Goal: Transaction & Acquisition: Purchase product/service

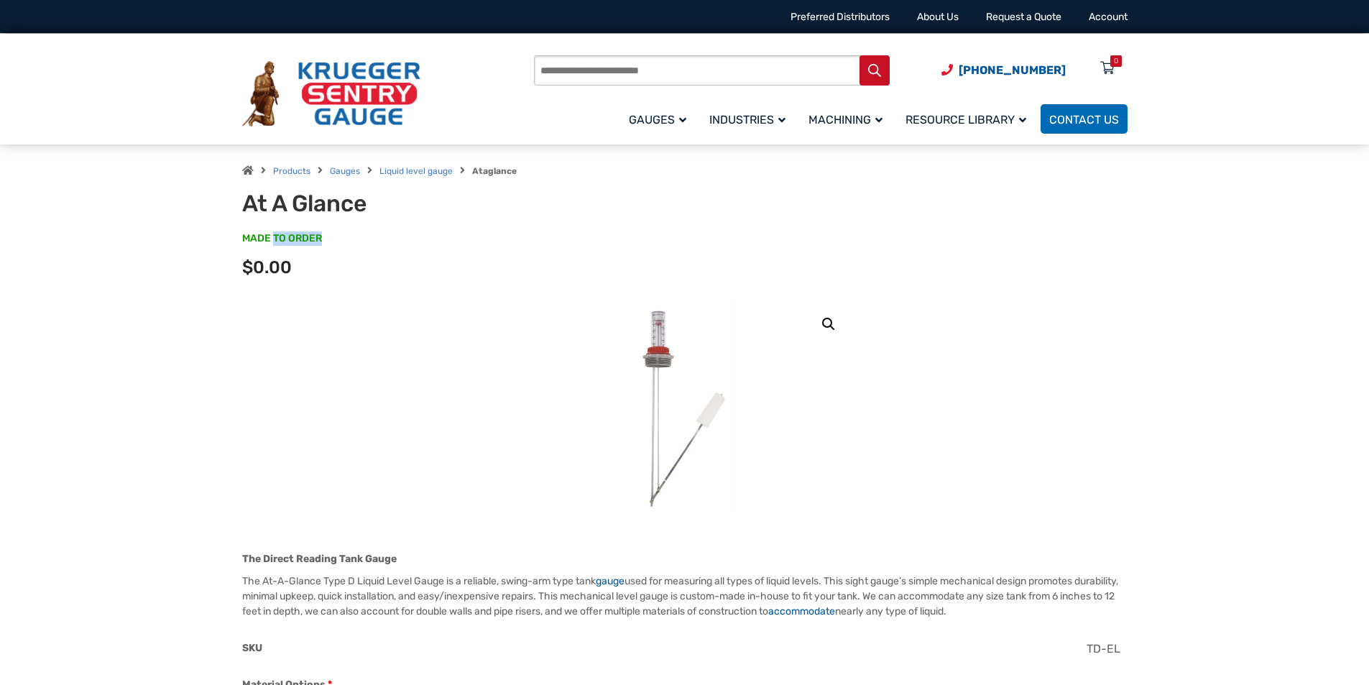
drag, startPoint x: 272, startPoint y: 239, endPoint x: 373, endPoint y: 221, distance: 102.2
click at [339, 232] on p "MADE TO ORDER SKU#: TD8-EL0" at bounding box center [684, 245] width 885 height 29
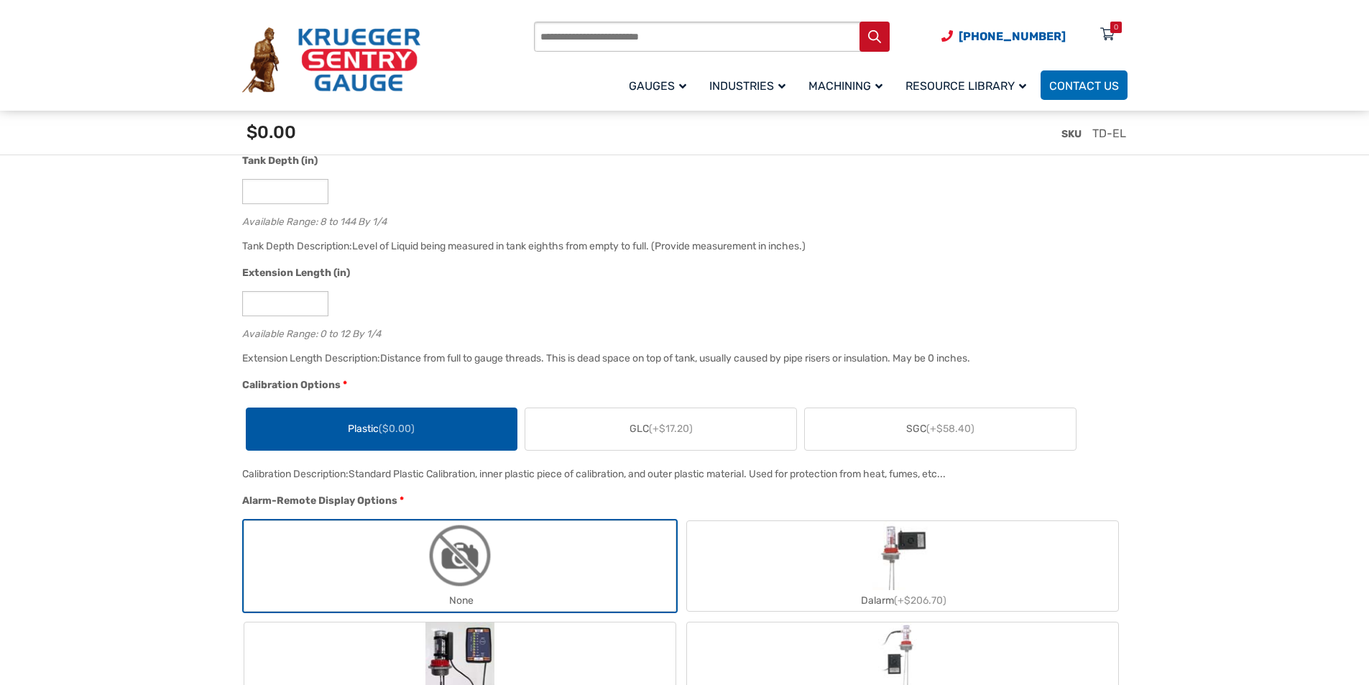
scroll to position [934, 0]
click at [275, 193] on input "*" at bounding box center [285, 190] width 86 height 25
drag, startPoint x: 275, startPoint y: 193, endPoint x: 191, endPoint y: 206, distance: 85.1
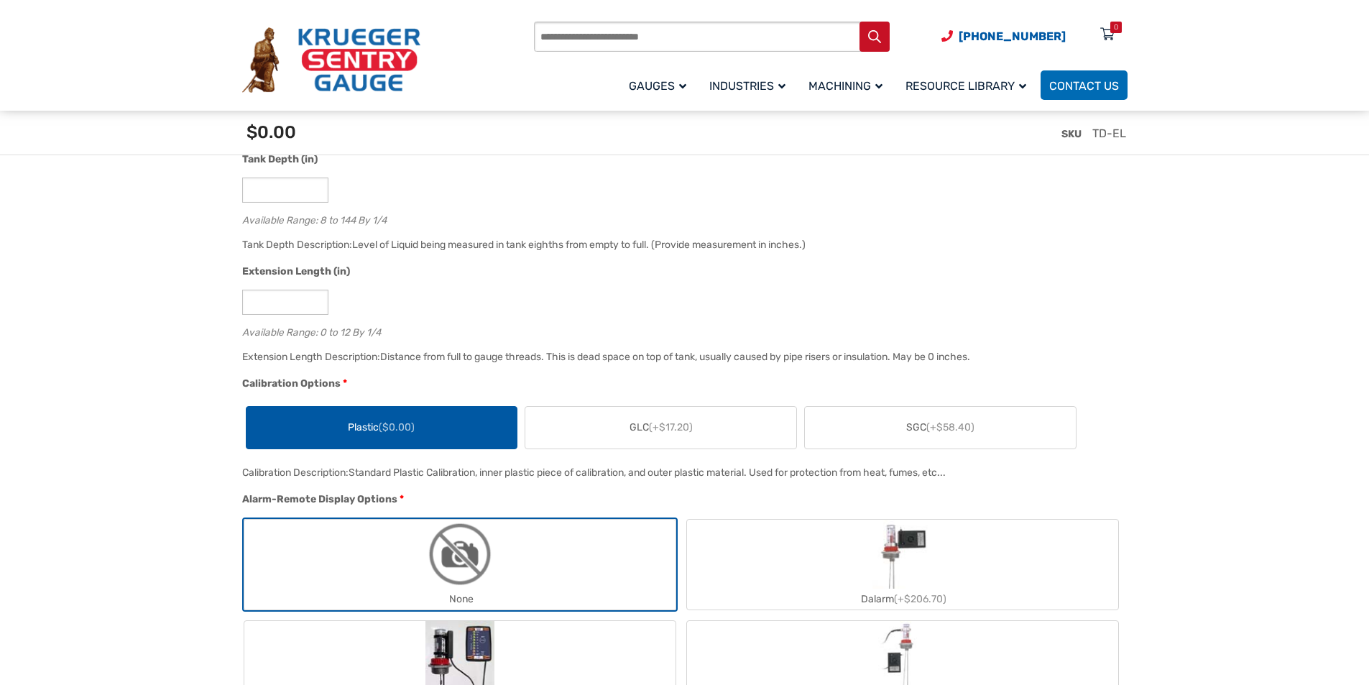
click at [369, 221] on div "Available Range: 8 to 144 By 1/4" at bounding box center [681, 218] width 878 height 14
drag, startPoint x: 346, startPoint y: 215, endPoint x: 408, endPoint y: 218, distance: 62.6
click at [408, 218] on div "Available Range: 8 to 144 By 1/4" at bounding box center [681, 218] width 878 height 14
click at [433, 213] on div "Available Range: 8 to 144 By 1/4" at bounding box center [681, 218] width 878 height 14
click at [291, 293] on input "*" at bounding box center [285, 302] width 86 height 25
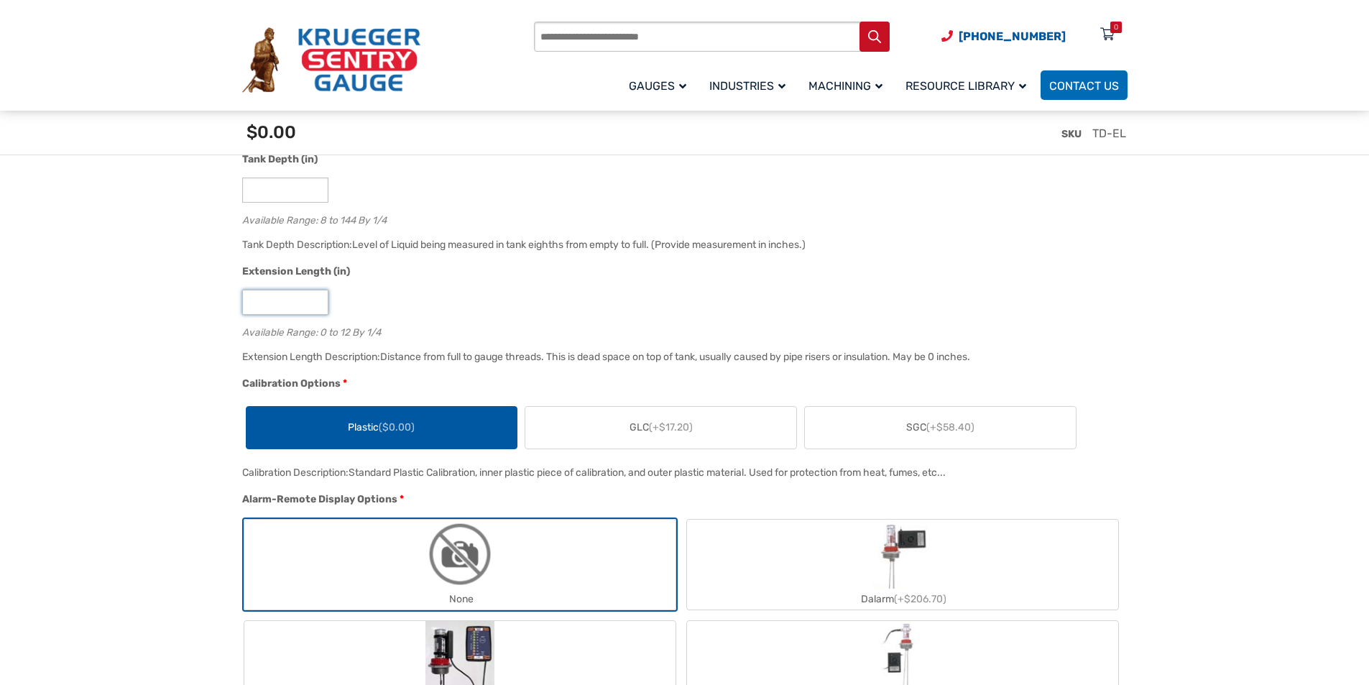
drag, startPoint x: 282, startPoint y: 301, endPoint x: 206, endPoint y: 300, distance: 76.2
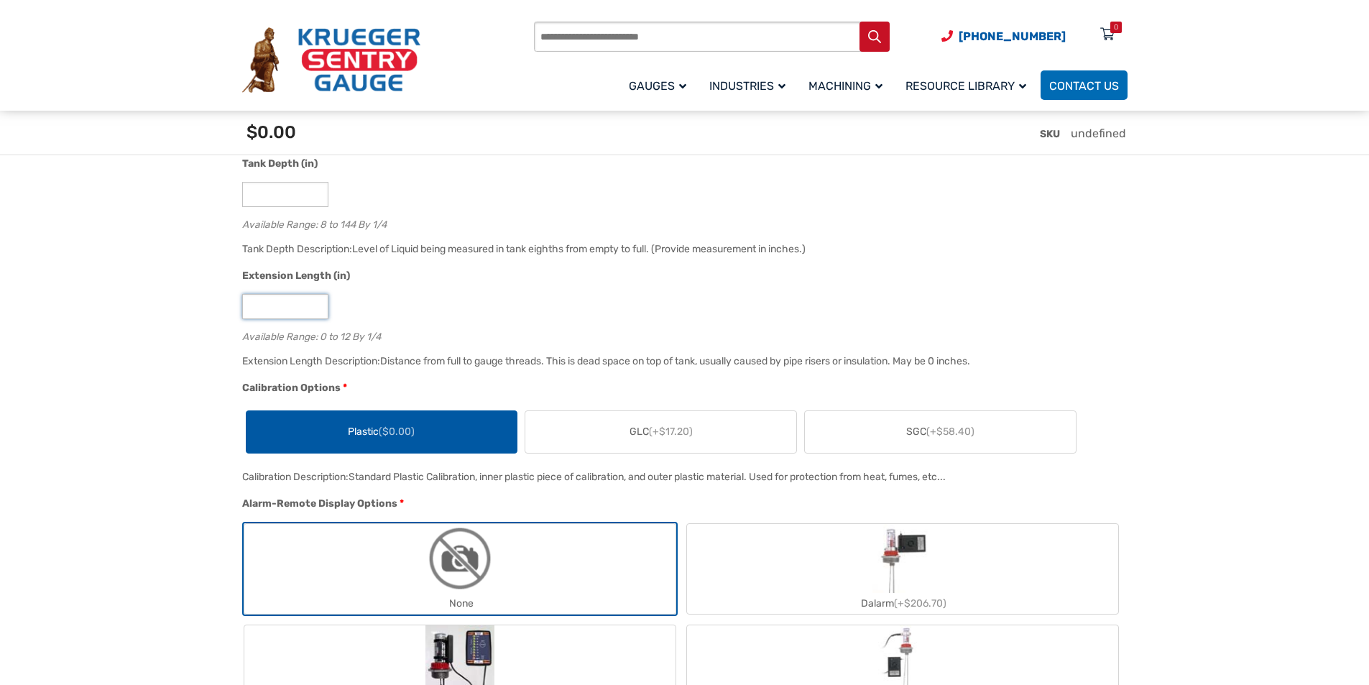
scroll to position [1006, 0]
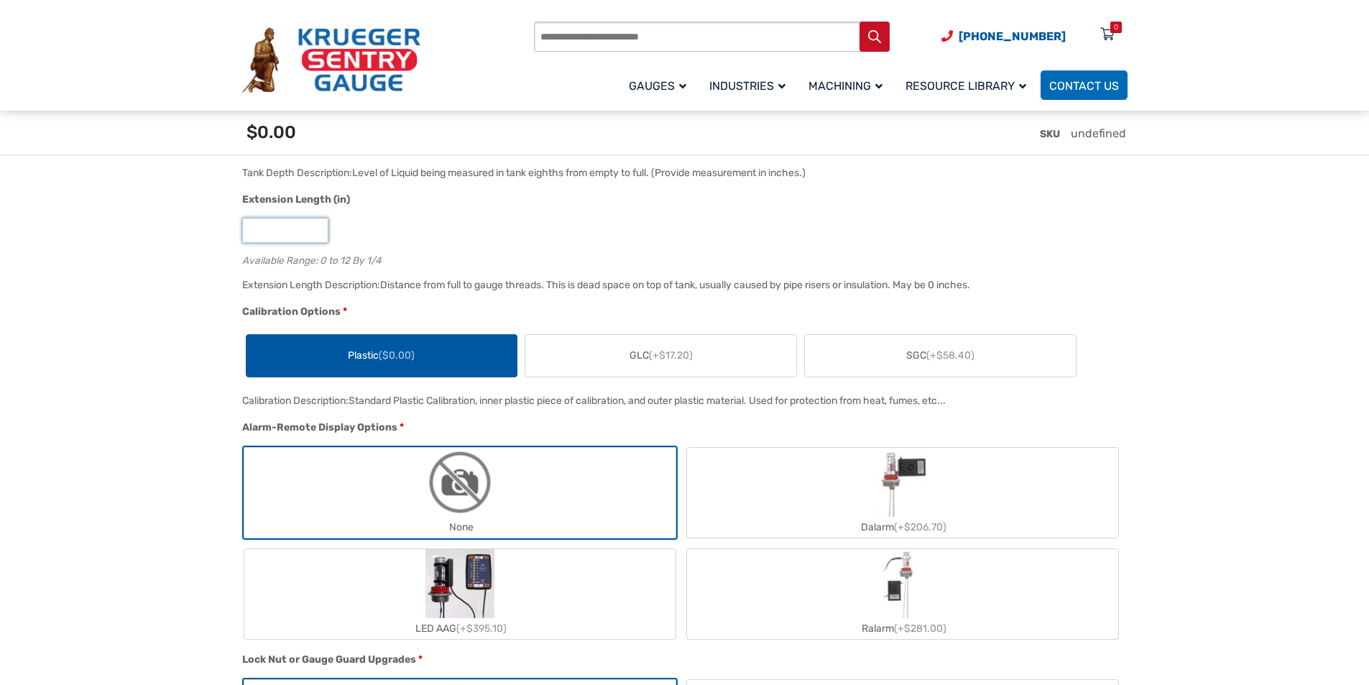
type input "**"
click at [681, 265] on div "Available Range: 0 to 12 By 1/4" at bounding box center [681, 259] width 878 height 14
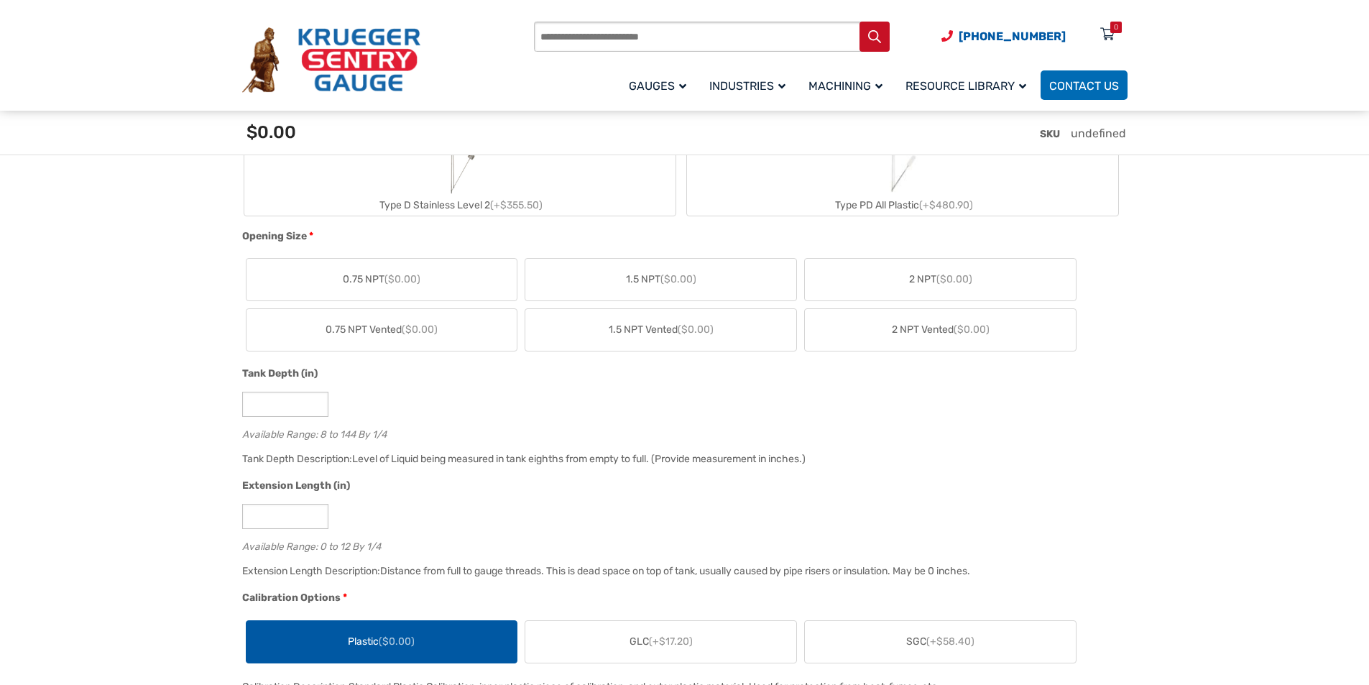
scroll to position [719, 0]
click at [304, 372] on span "Tank Depth (in)" at bounding box center [279, 375] width 75 height 12
click at [304, 393] on input "*" at bounding box center [285, 405] width 86 height 25
drag, startPoint x: 301, startPoint y: 443, endPoint x: 466, endPoint y: 431, distance: 165.1
click at [466, 431] on div "Tank Depth (in) * Available Range: 8 to 144 By 1/4" at bounding box center [681, 409] width 885 height 84
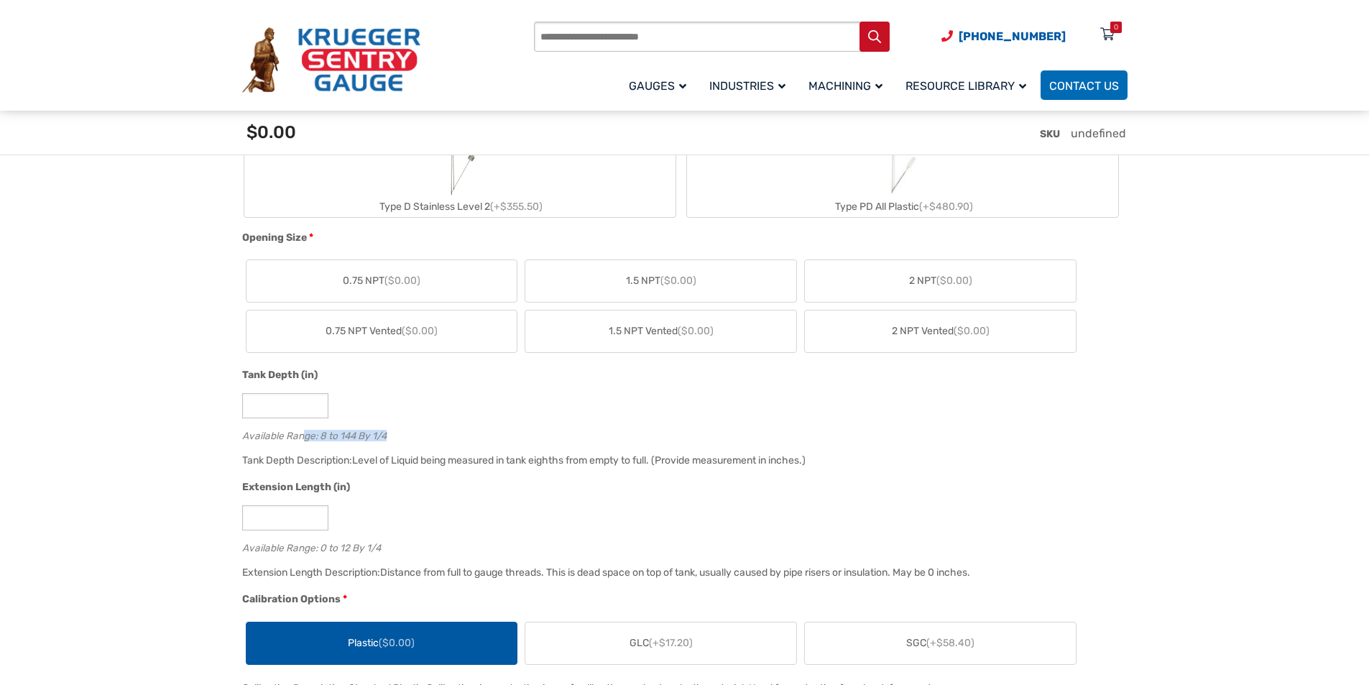
click at [423, 431] on div "Available Range: 8 to 144 By 1/4" at bounding box center [681, 434] width 878 height 14
click at [387, 432] on div "Available Range: 8 to 144 By 1/4" at bounding box center [681, 434] width 878 height 14
drag, startPoint x: 354, startPoint y: 452, endPoint x: 637, endPoint y: 446, distance: 282.5
click at [381, 451] on div "Tank Depth (in) * Available Range: 8 to 144 By 1/4" at bounding box center [681, 409] width 885 height 84
drag, startPoint x: 644, startPoint y: 452, endPoint x: 1164, endPoint y: 438, distance: 519.8
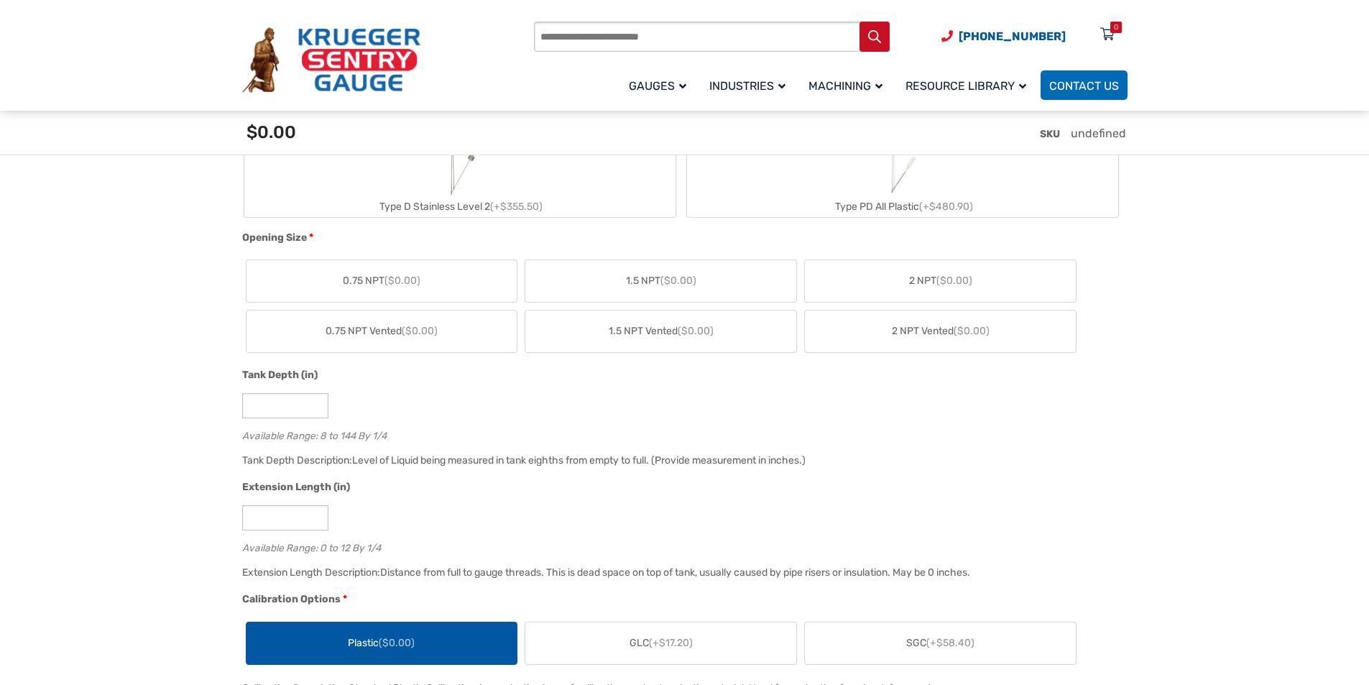
click at [688, 451] on div "Tank Depth (in) * Available Range: 8 to 144 By 1/4" at bounding box center [681, 409] width 885 height 84
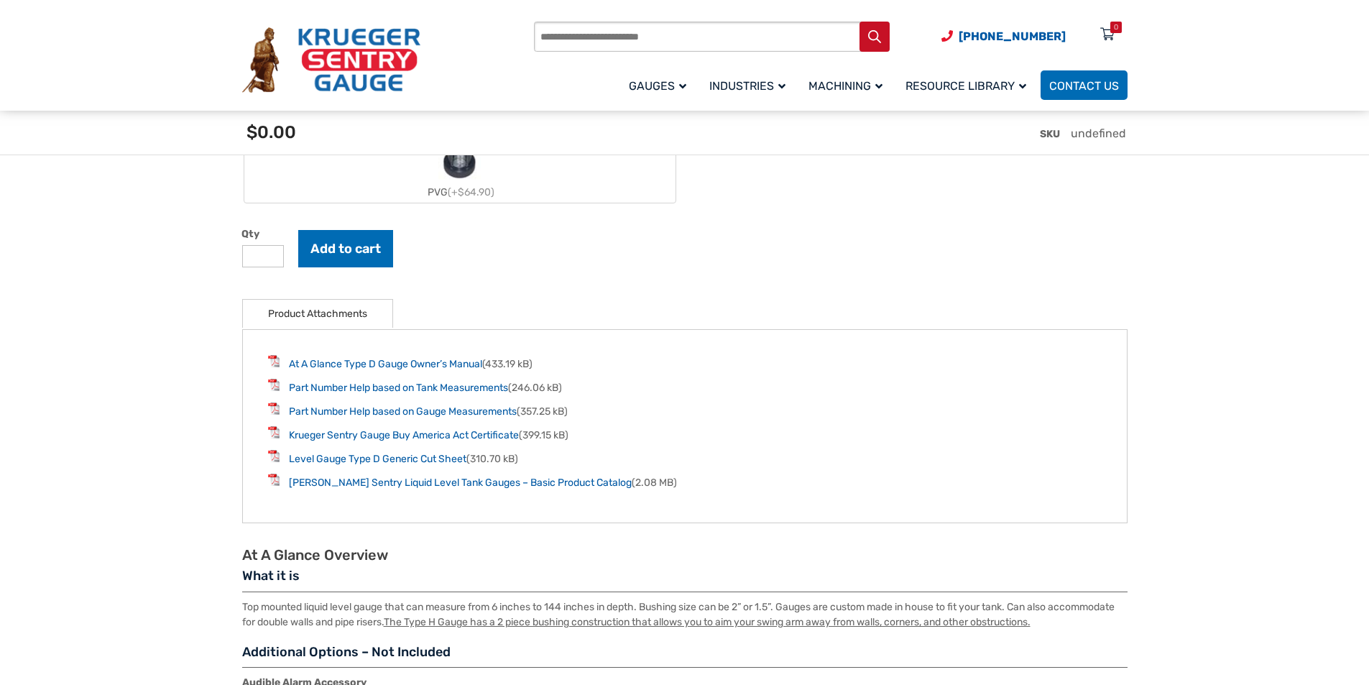
scroll to position [1869, 0]
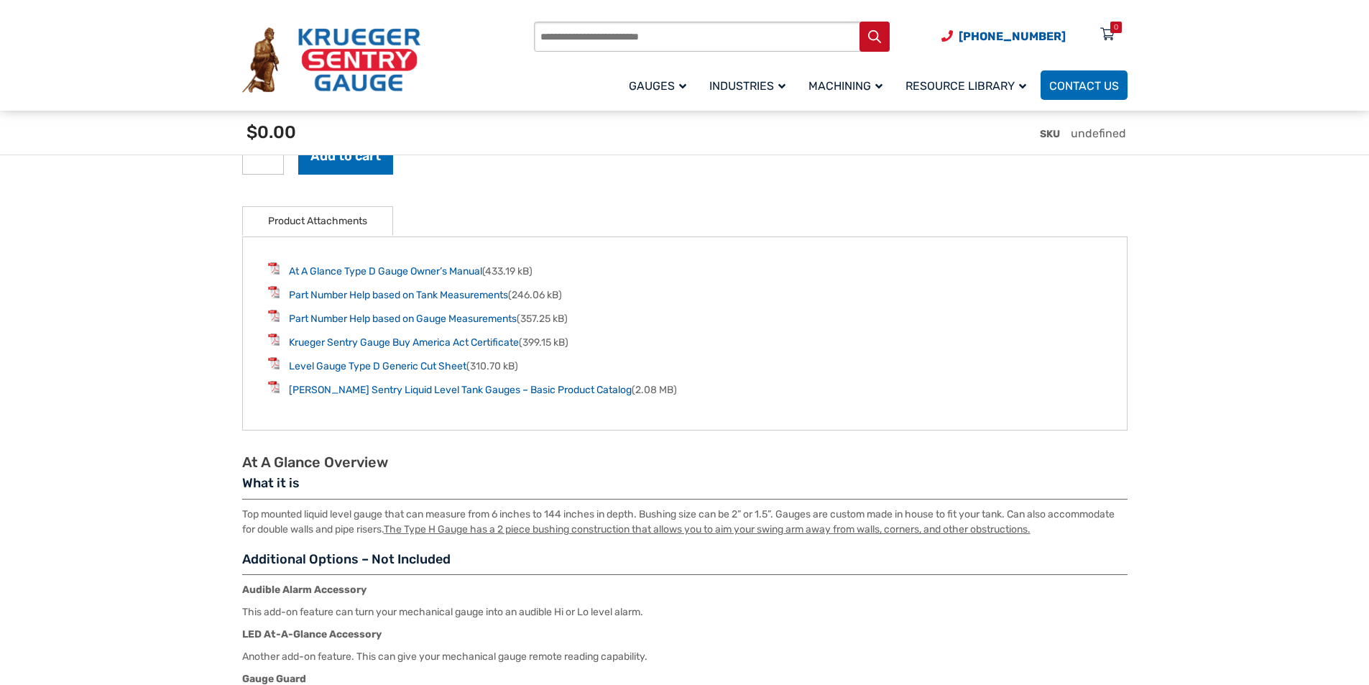
drag, startPoint x: 1021, startPoint y: 341, endPoint x: 898, endPoint y: 335, distance: 123.1
click at [1021, 341] on li "Krueger Sentry Gauge Buy America Act Certificate (399.15 kB)" at bounding box center [685, 341] width 834 height 17
click at [378, 395] on link "[PERSON_NAME] Sentry Liquid Level Tank Gauges – Basic Product Catalog" at bounding box center [460, 390] width 343 height 12
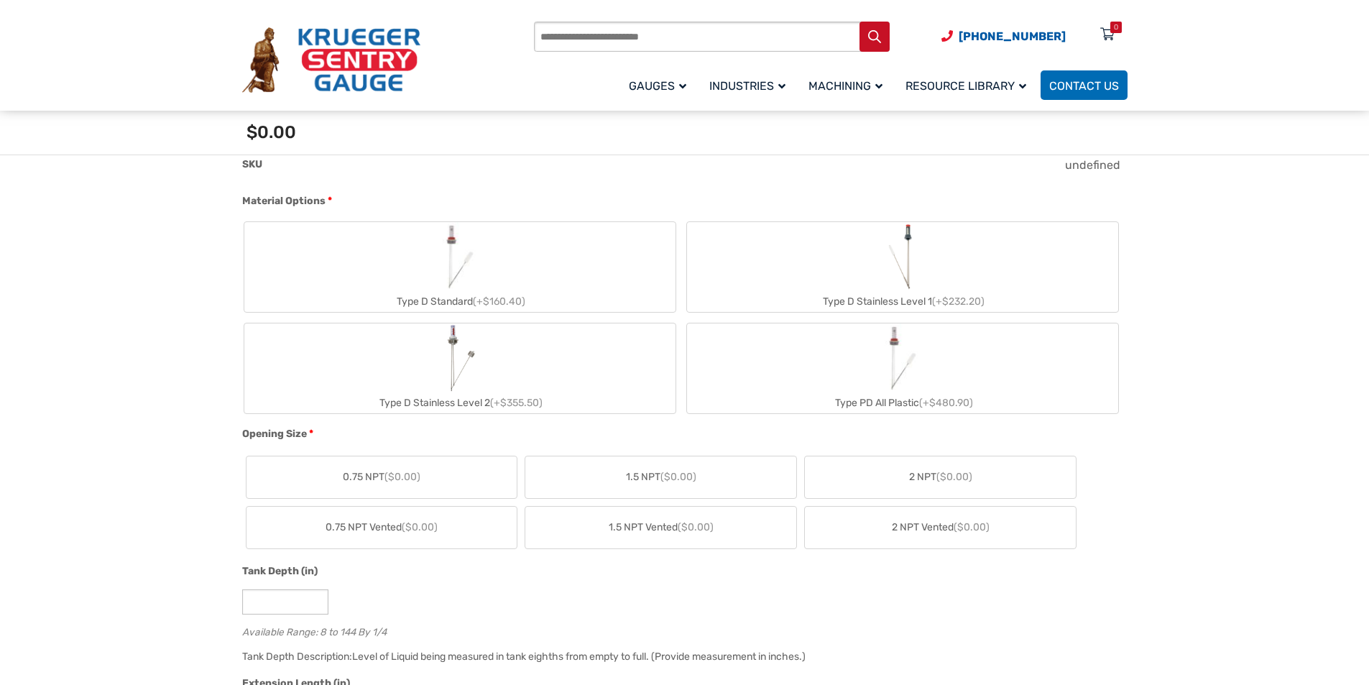
scroll to position [0, 0]
